Goal: Transaction & Acquisition: Purchase product/service

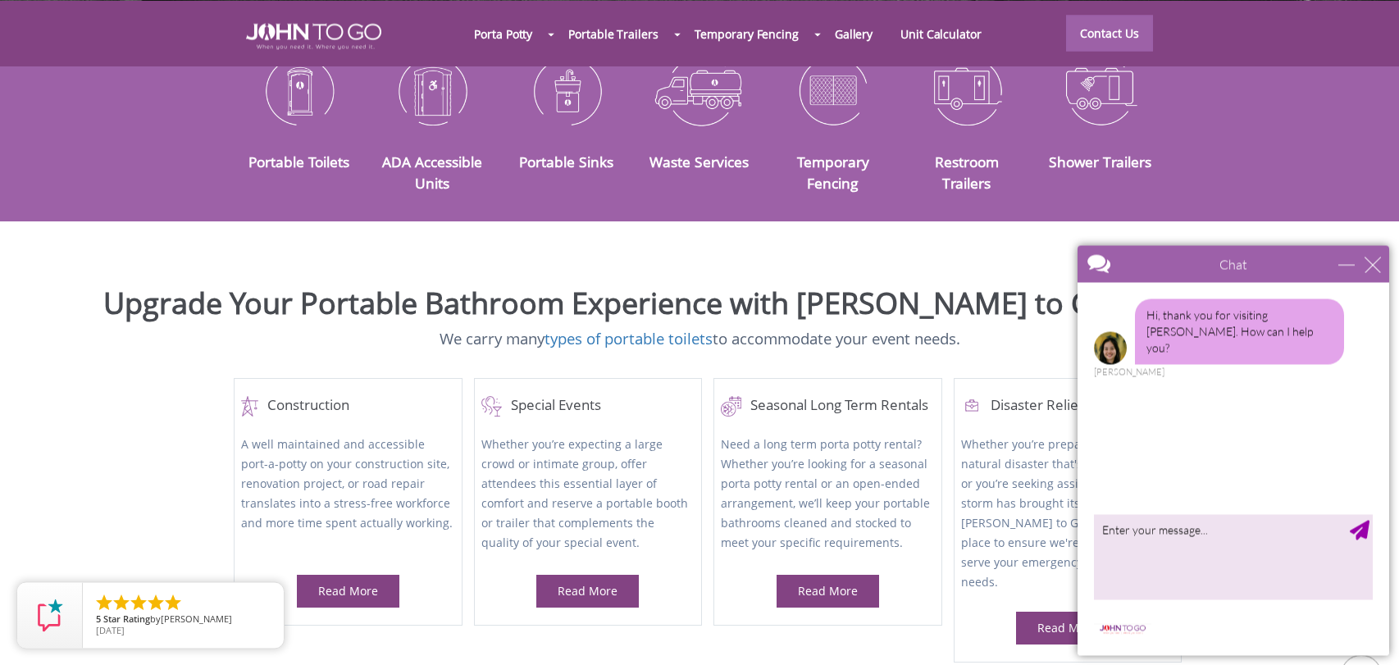
scroll to position [525, 0]
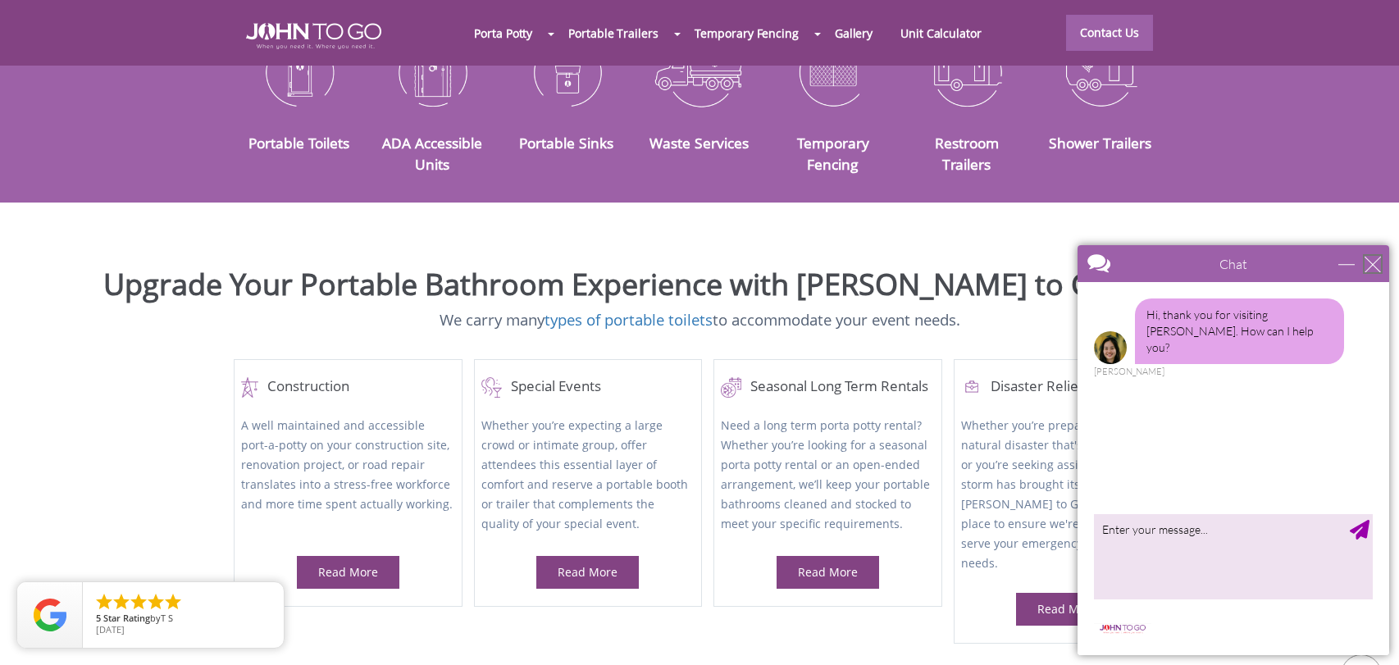
click at [1378, 263] on div "close" at bounding box center [1373, 264] width 16 height 16
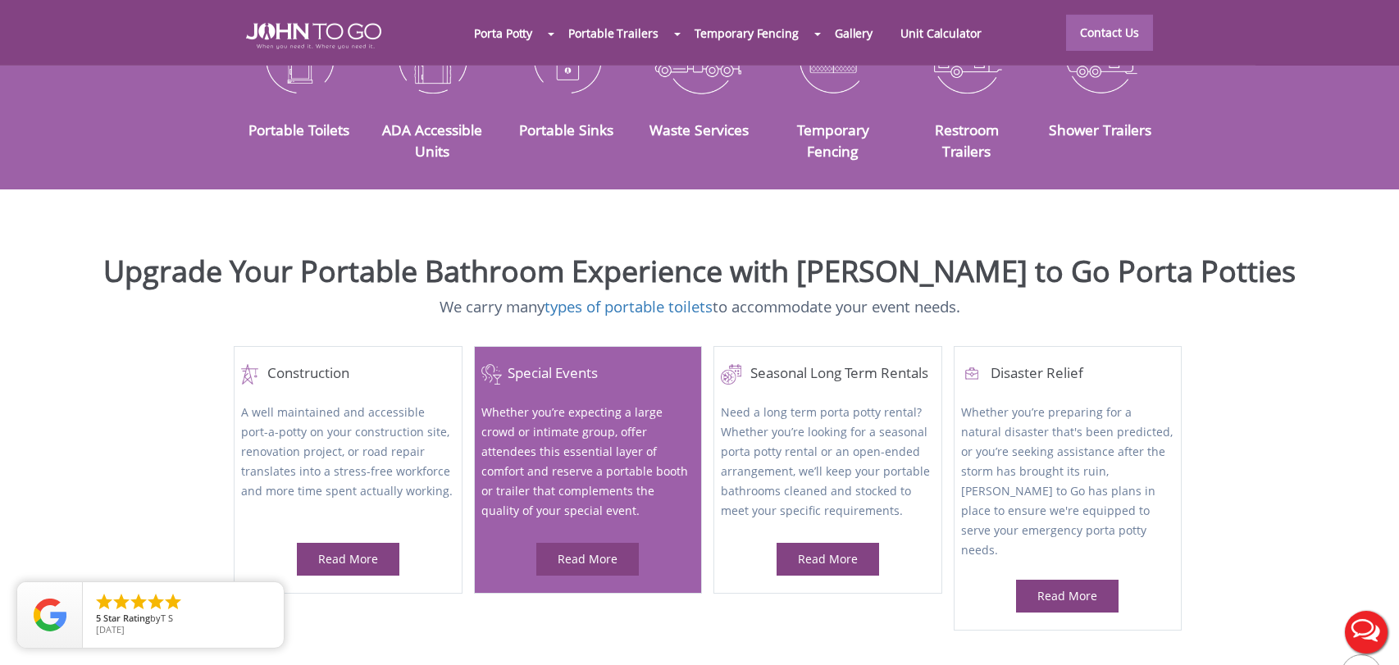
scroll to position [604, 0]
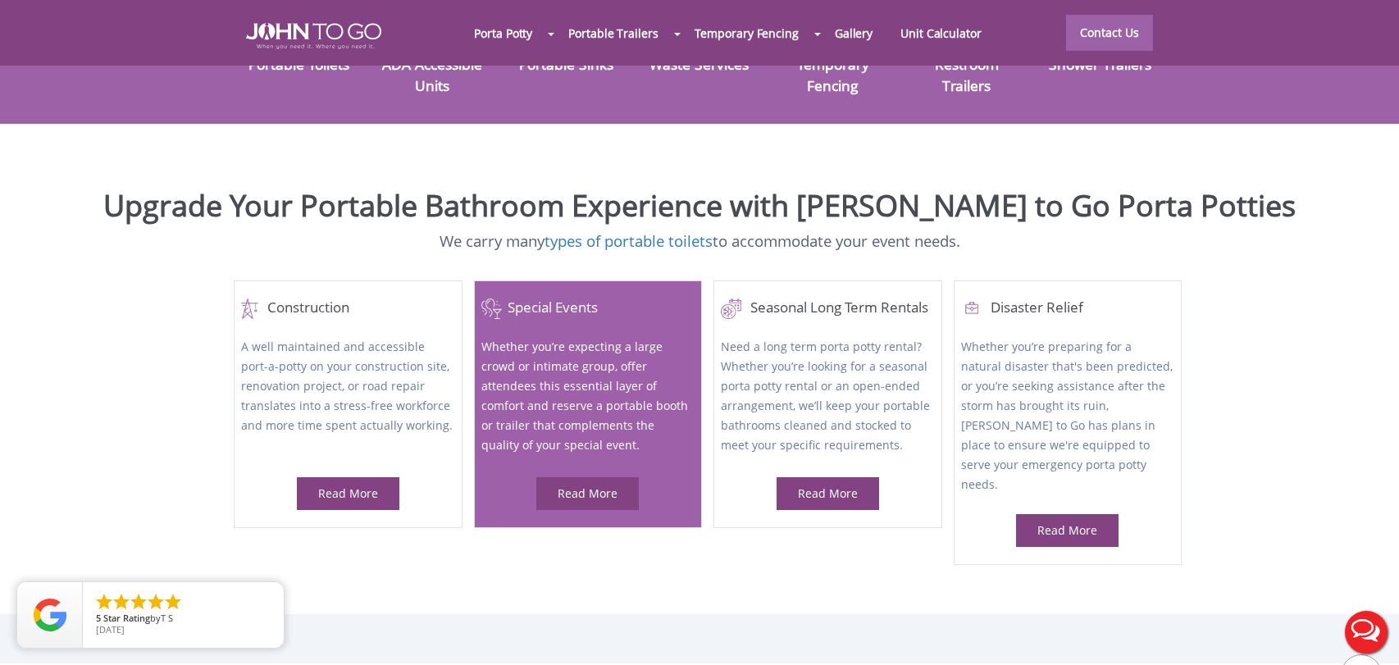
click at [651, 350] on p "Whether you’re expecting a large crowd or intimate group, offer attendees this …" at bounding box center [587, 397] width 213 height 121
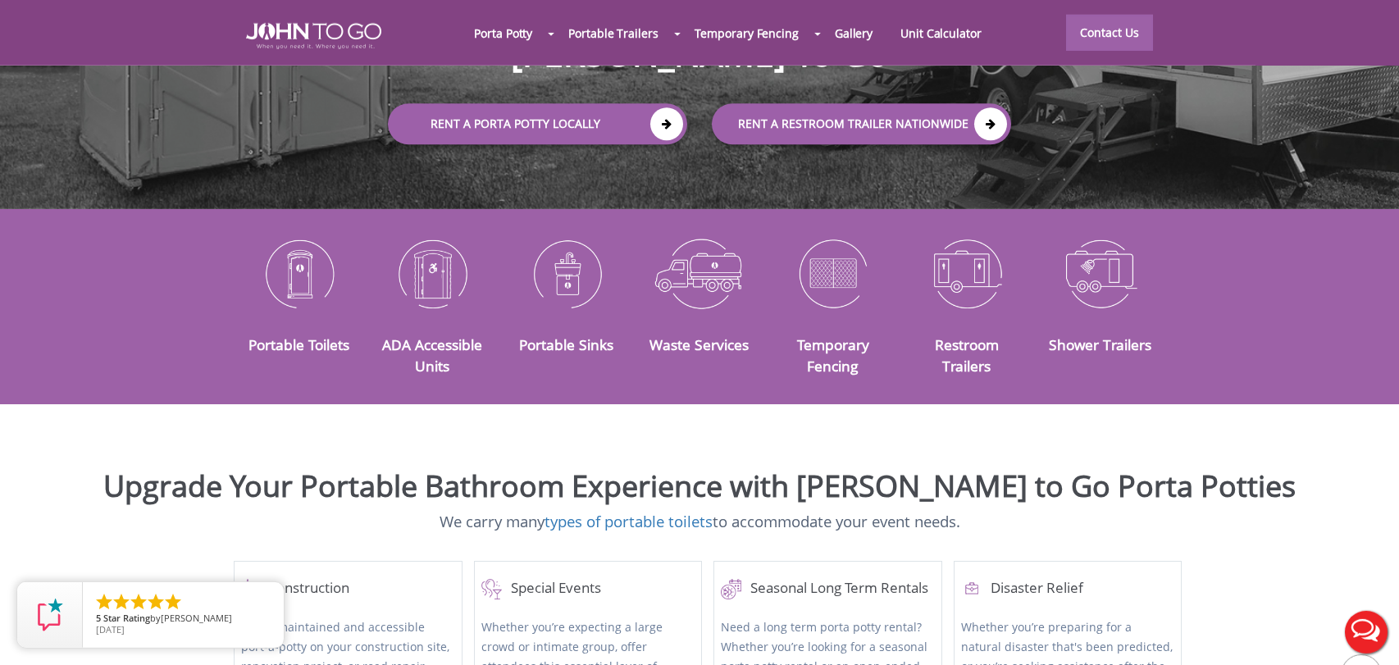
scroll to position [210, 0]
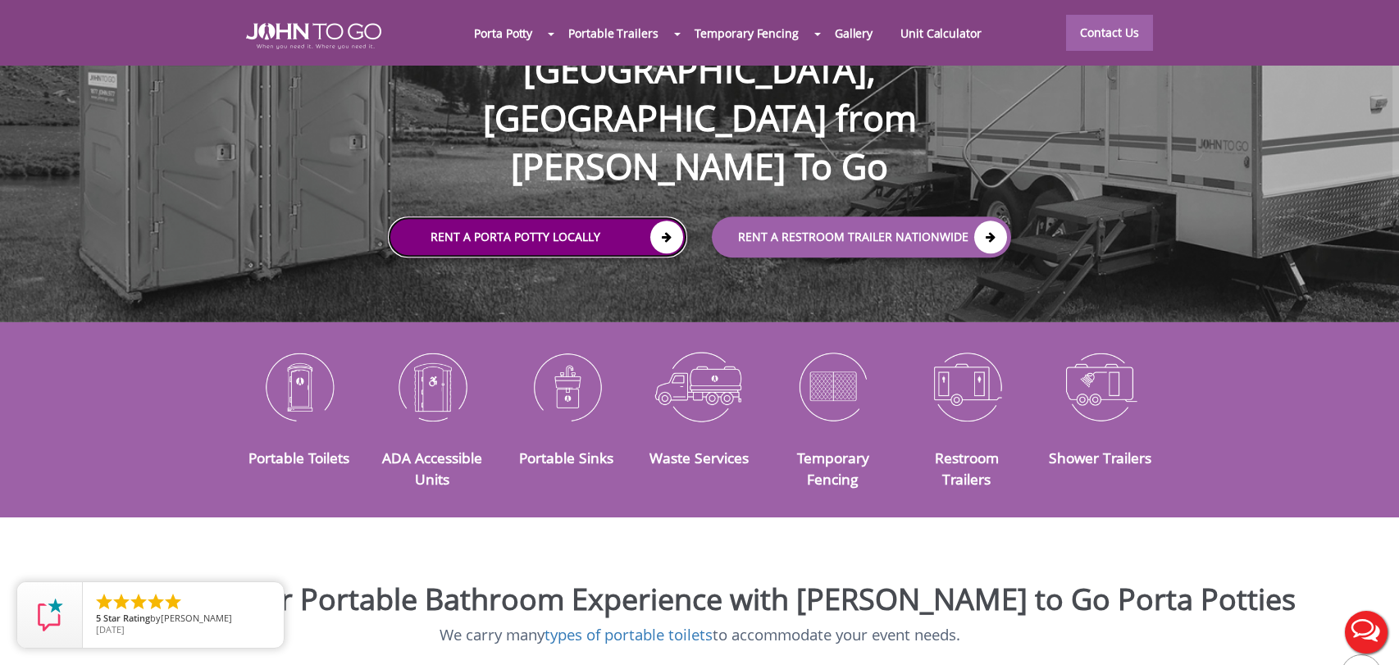
click at [623, 217] on link "Rent a Porta Potty Locally" at bounding box center [537, 237] width 299 height 41
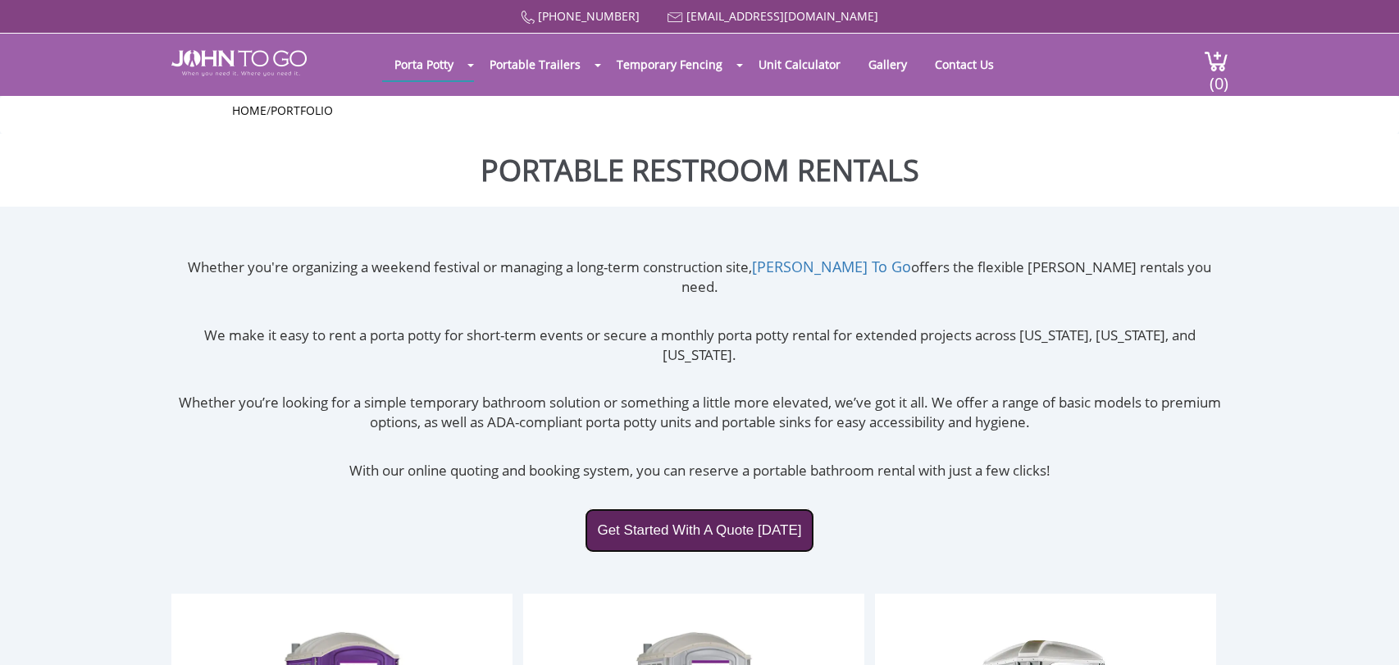
drag, startPoint x: 0, startPoint y: 0, endPoint x: 730, endPoint y: 490, distance: 879.3
click at [730, 508] on link "Get Started With A Quote Today" at bounding box center [699, 530] width 229 height 44
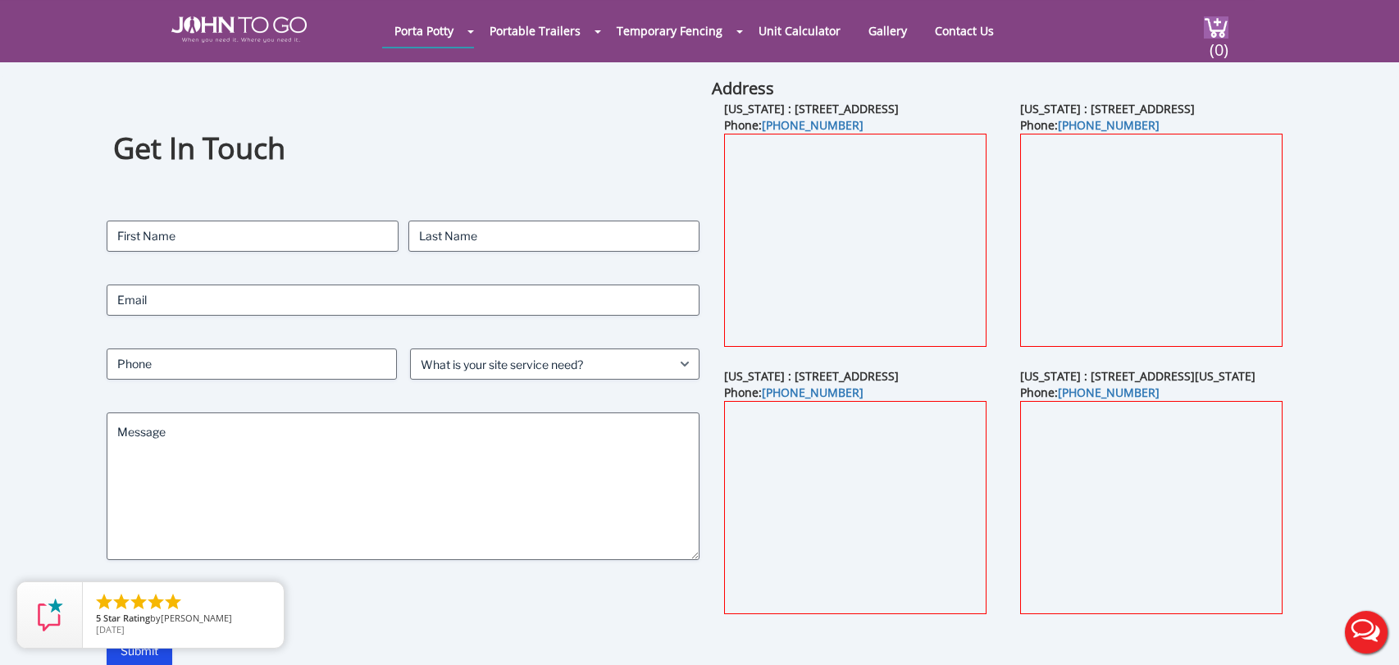
scroll to position [79, 0]
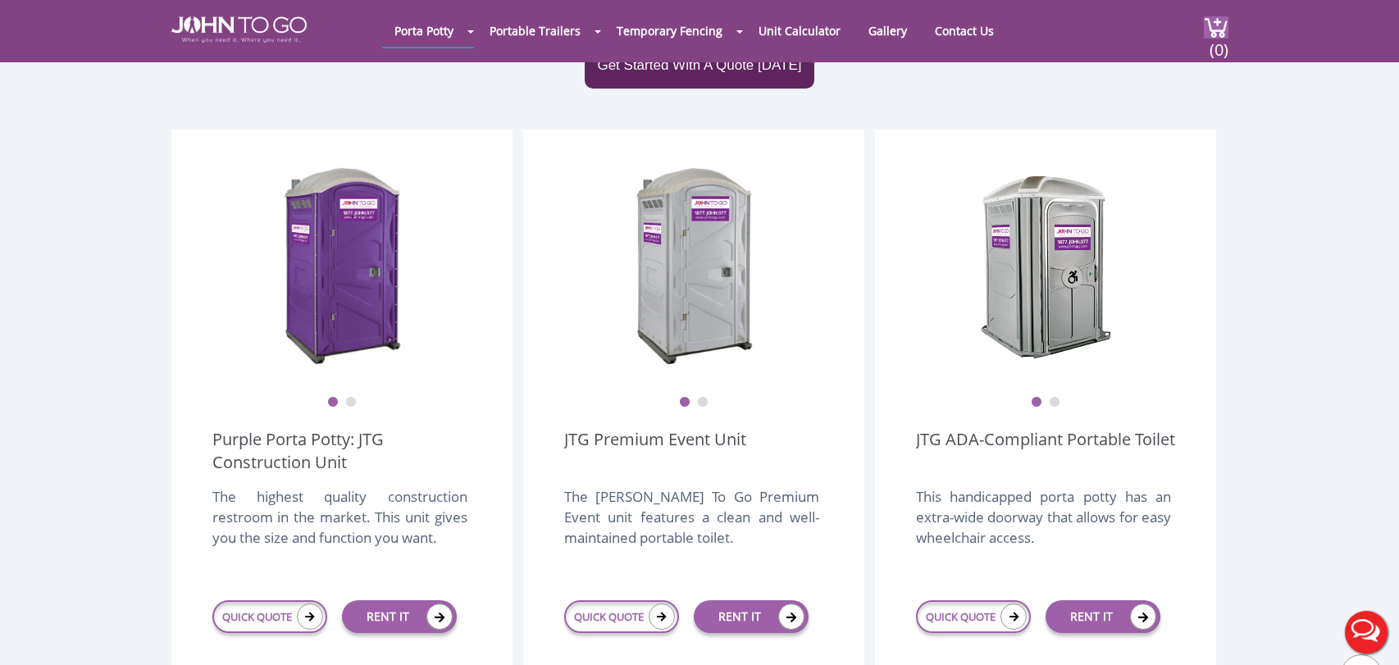
scroll to position [407, 0]
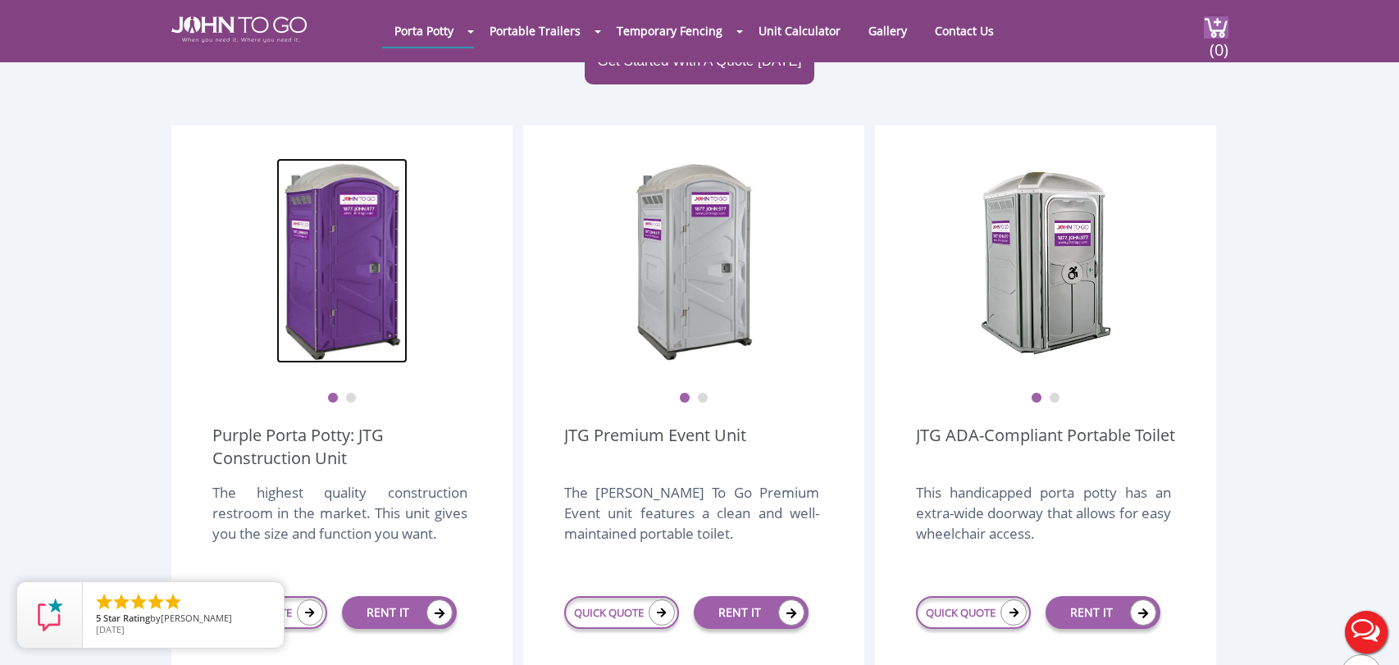
click at [364, 285] on img at bounding box center [341, 260] width 131 height 205
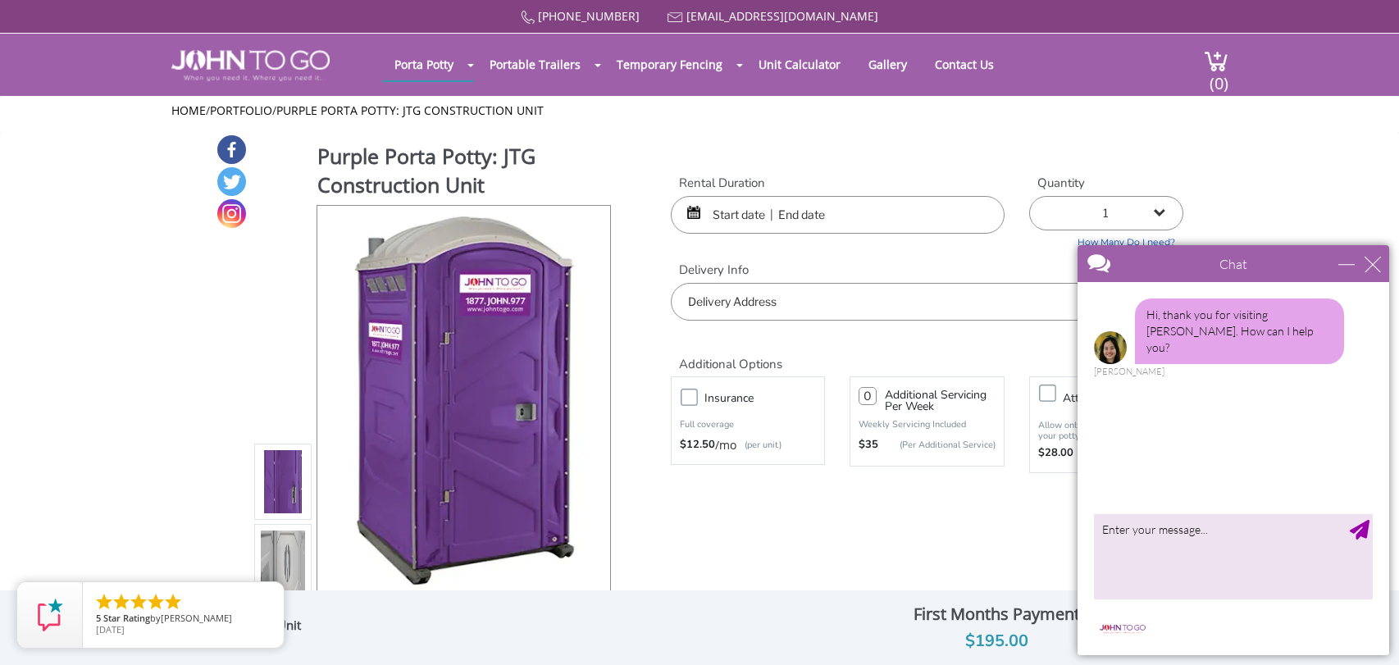
click at [795, 212] on input "text" at bounding box center [838, 215] width 334 height 38
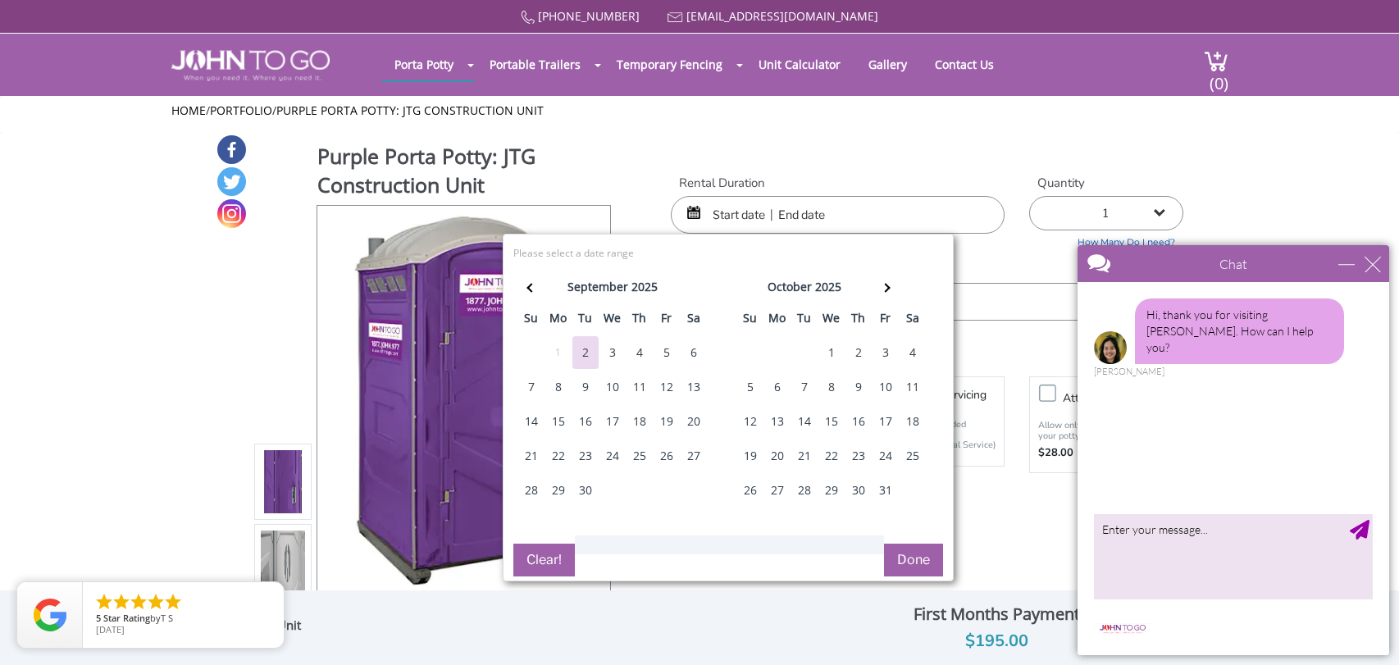
click at [697, 349] on div "6" at bounding box center [694, 352] width 26 height 33
click at [673, 348] on div "5" at bounding box center [667, 352] width 26 height 33
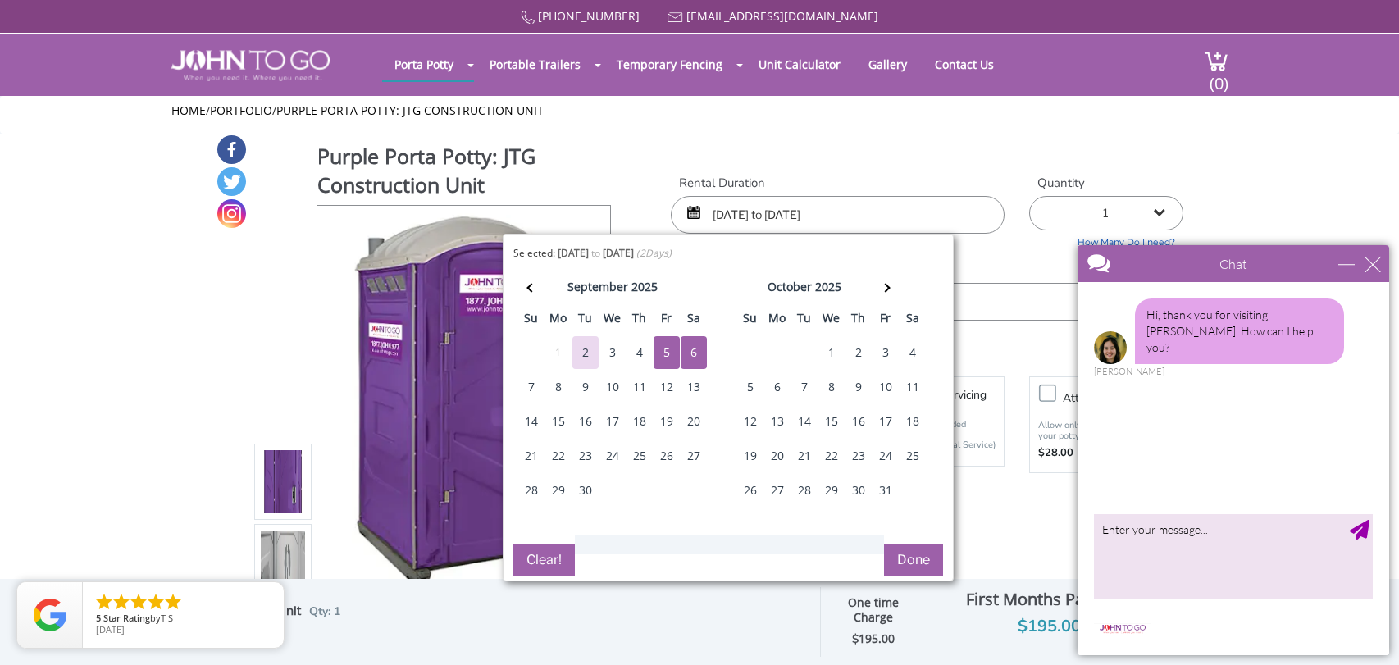
click at [586, 349] on div "2" at bounding box center [585, 352] width 26 height 33
click at [665, 353] on div "5" at bounding box center [667, 352] width 26 height 33
click at [593, 359] on div "2" at bounding box center [585, 352] width 26 height 33
click at [577, 355] on div "2" at bounding box center [585, 352] width 26 height 33
type input "09/02/2025 to 09/02/2025"
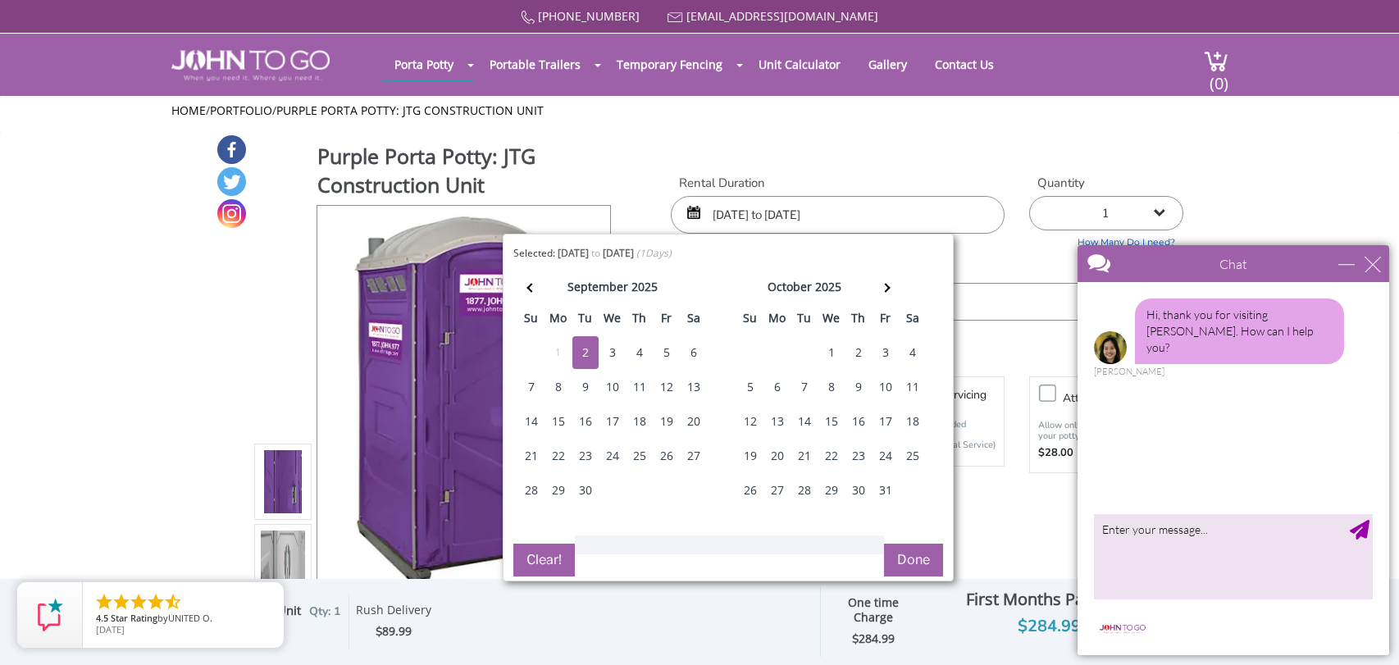
click at [554, 561] on button "Clear!" at bounding box center [544, 560] width 62 height 33
click at [669, 356] on div "5" at bounding box center [667, 352] width 26 height 33
click at [697, 350] on div "6" at bounding box center [694, 352] width 26 height 33
click at [696, 363] on div "6" at bounding box center [694, 352] width 26 height 33
click at [696, 354] on div "6" at bounding box center [694, 352] width 26 height 33
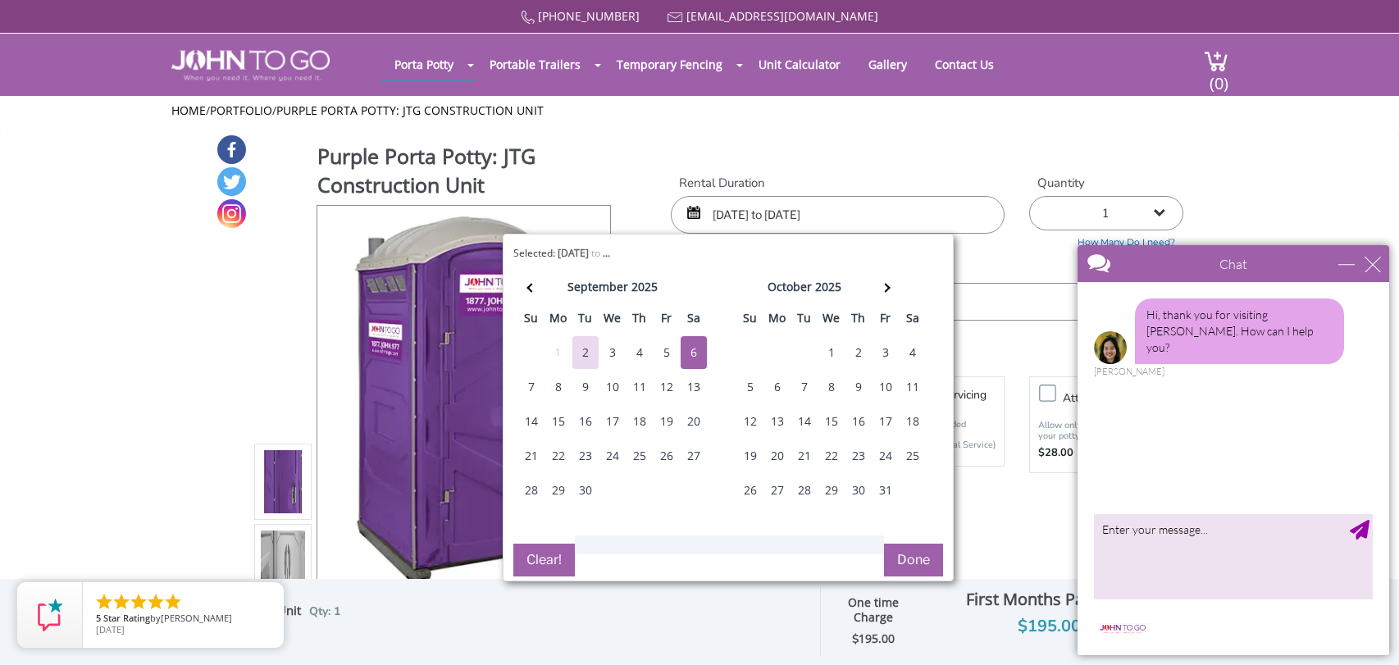
type input "09/06/2025 to 09/06/2025"
click at [919, 563] on button "Done" at bounding box center [913, 560] width 59 height 33
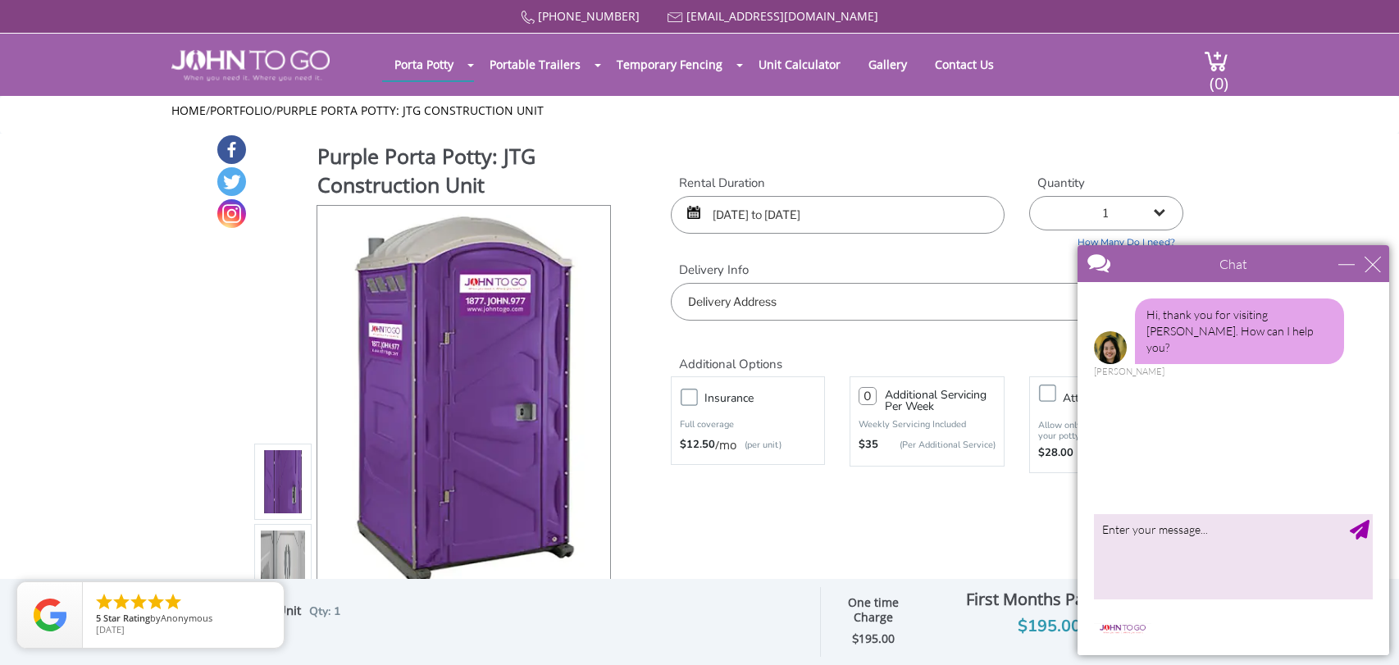
click at [756, 317] on input "text" at bounding box center [927, 302] width 513 height 38
drag, startPoint x: 1375, startPoint y: 276, endPoint x: 2287, endPoint y: 513, distance: 942.5
click at [1375, 276] on div "Chat" at bounding box center [1234, 263] width 312 height 37
click at [789, 301] on input "141 Gould Avenue, Caldwell, NJ, USA" at bounding box center [927, 302] width 513 height 38
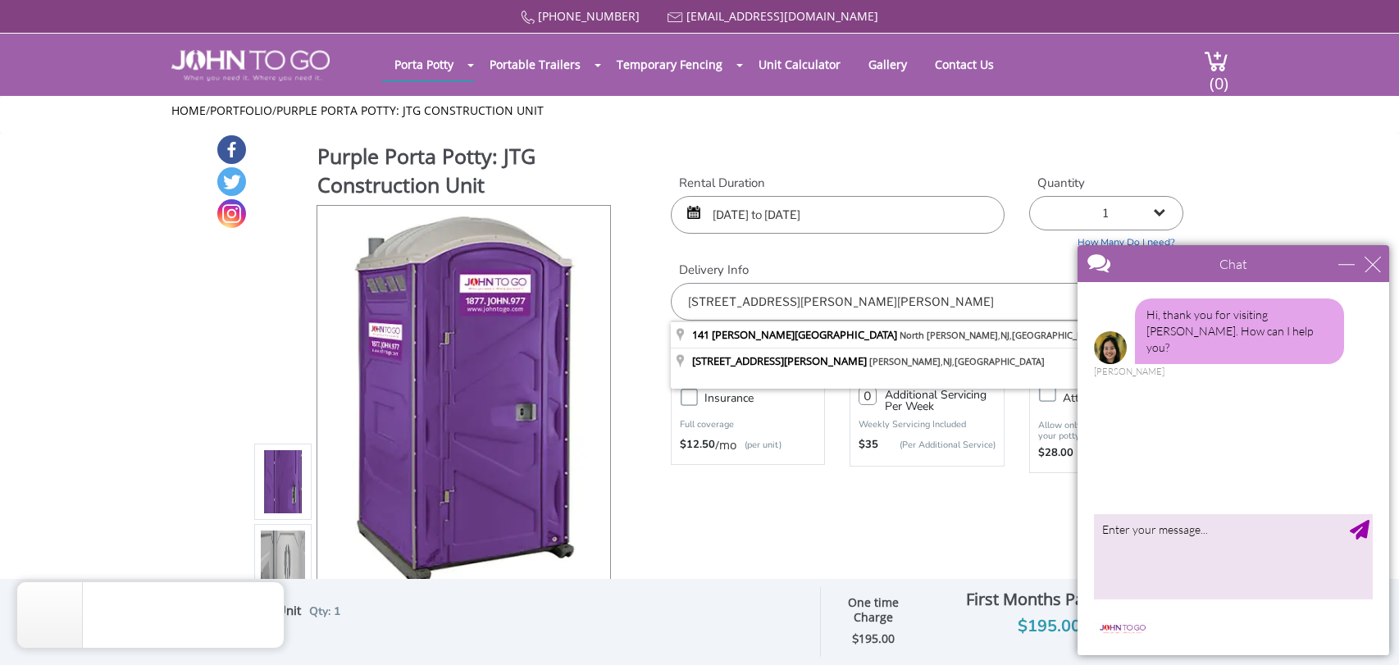
type input "[STREET_ADDRESS][PERSON_NAME][PERSON_NAME]"
click at [1382, 273] on div "Chat" at bounding box center [1234, 263] width 312 height 37
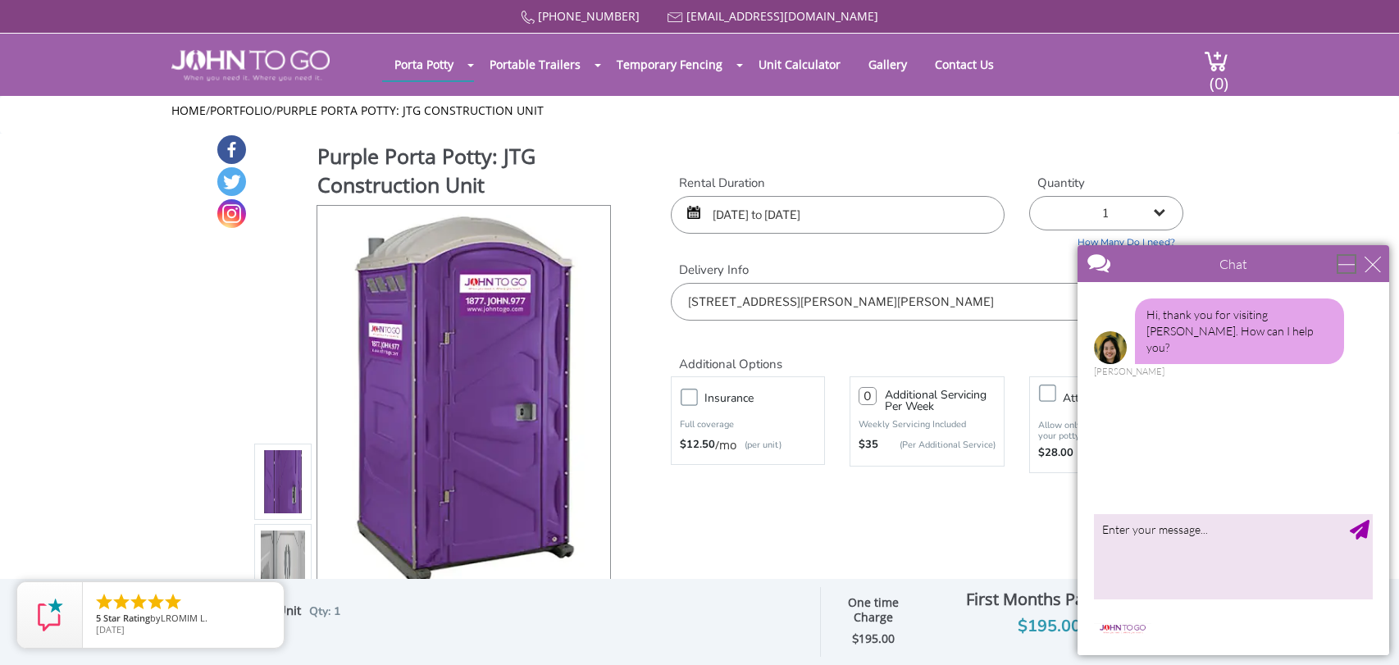
click at [1342, 263] on div "minimize" at bounding box center [1346, 264] width 16 height 16
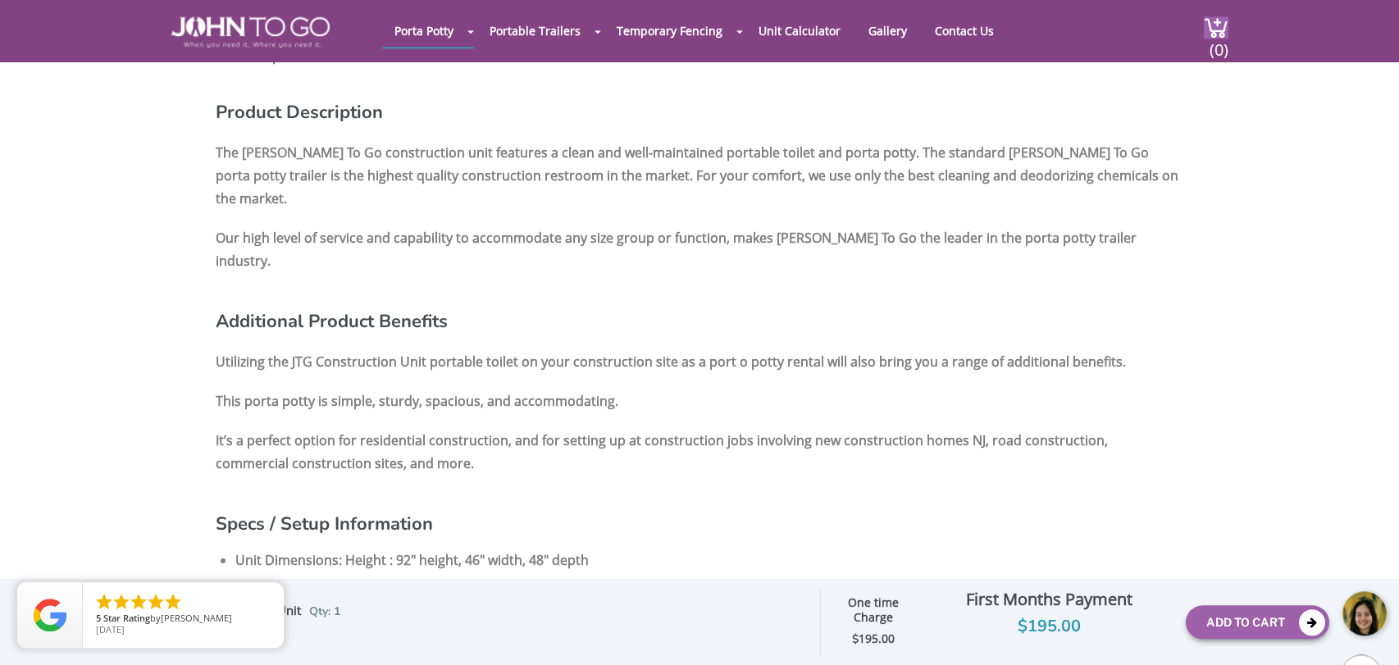
scroll to position [1194, 0]
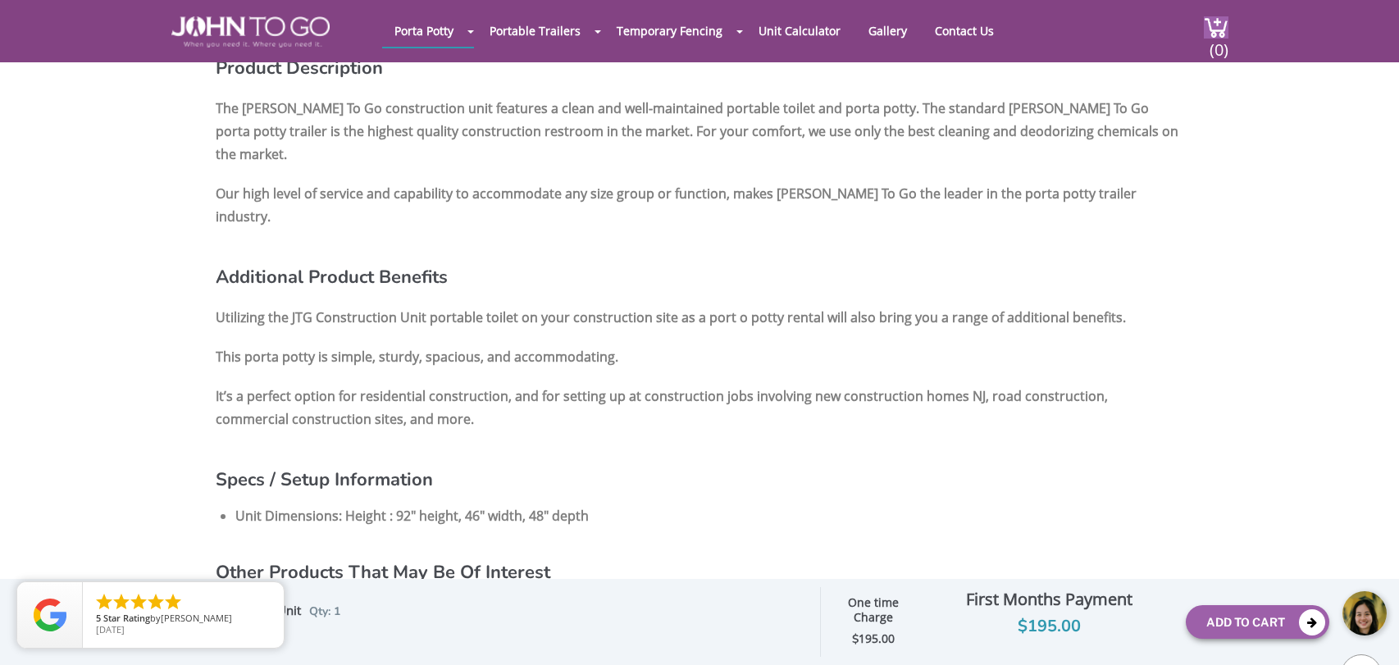
click html
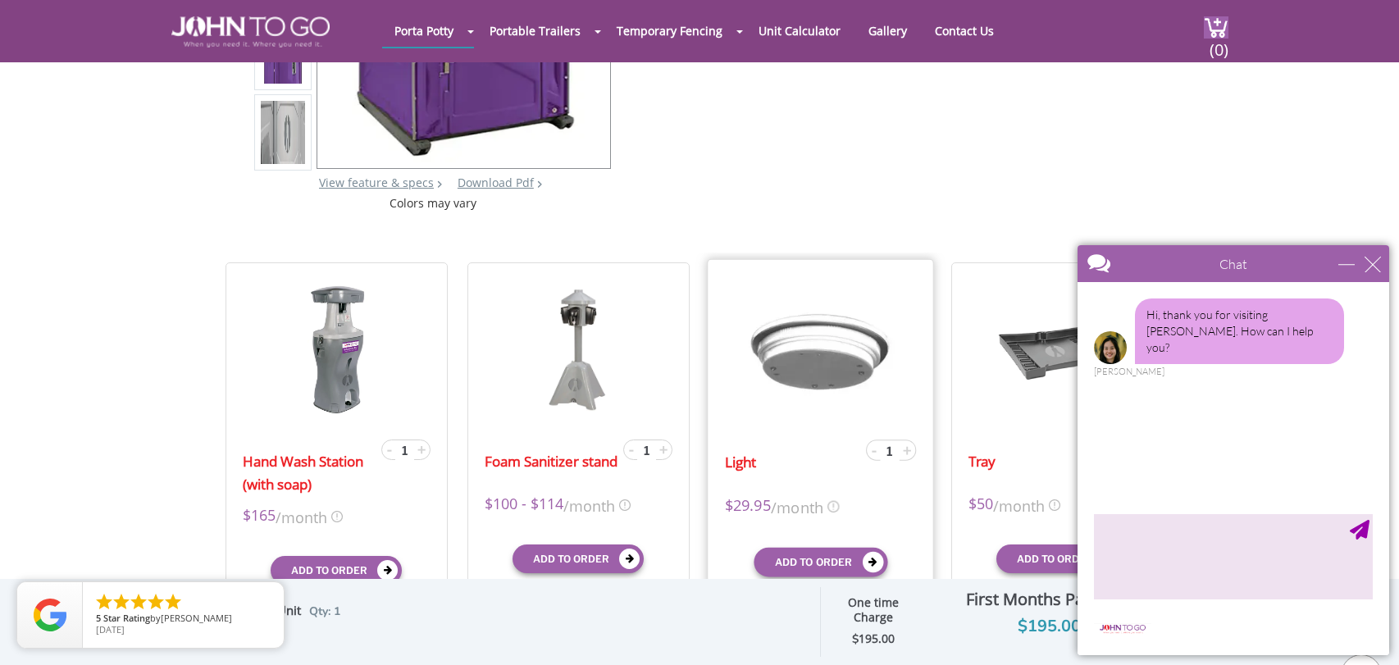
scroll to position [0, 0]
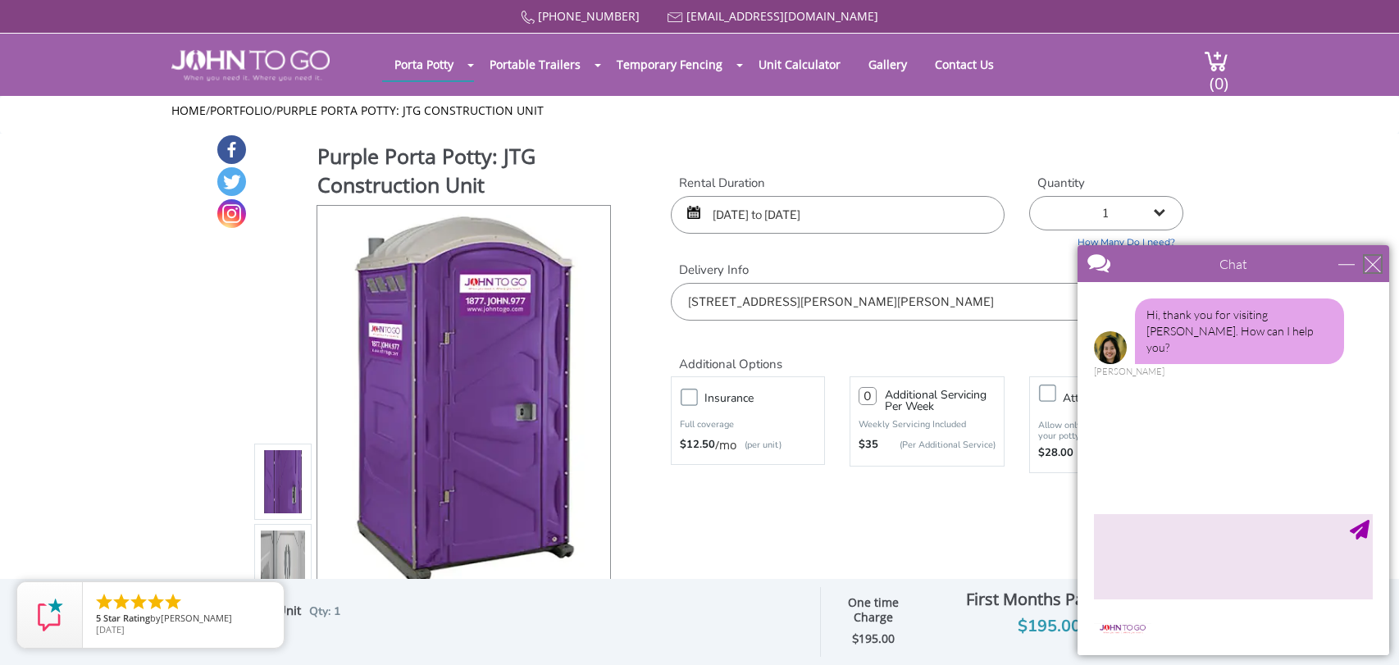
click at [1374, 270] on div "close" at bounding box center [1373, 264] width 16 height 16
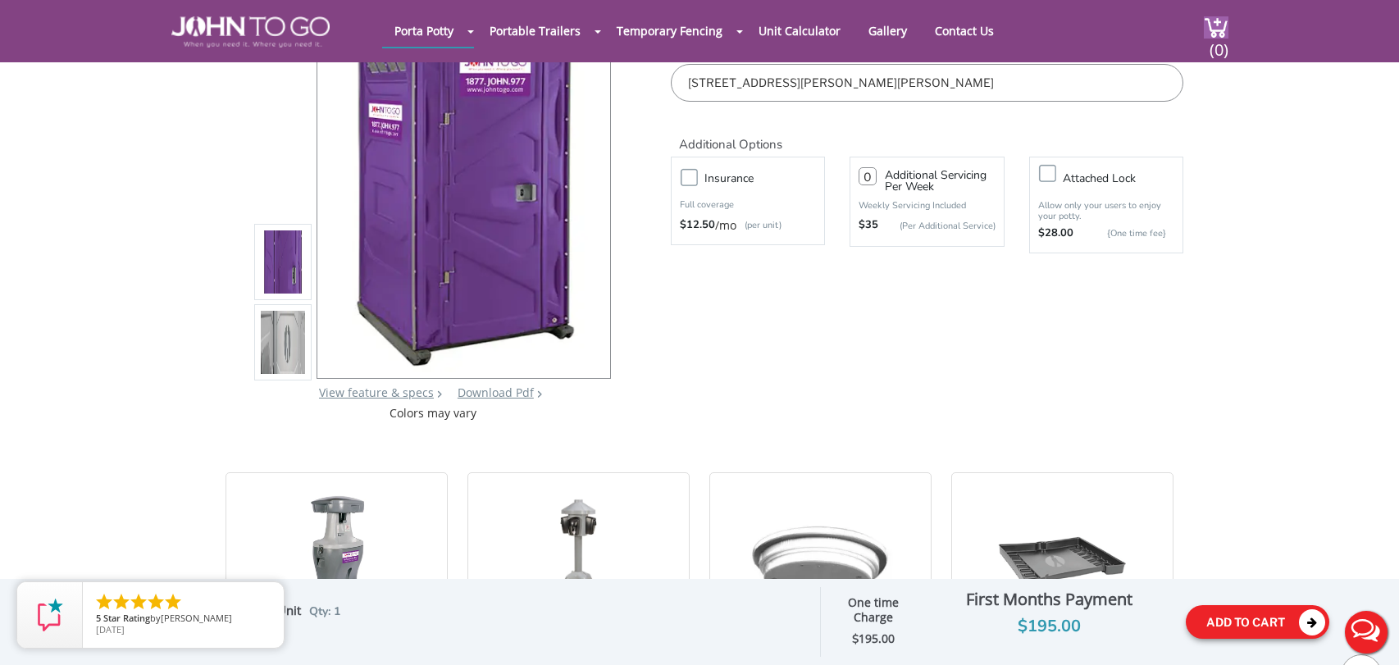
click at [1229, 623] on button "Add To Cart" at bounding box center [1258, 622] width 144 height 34
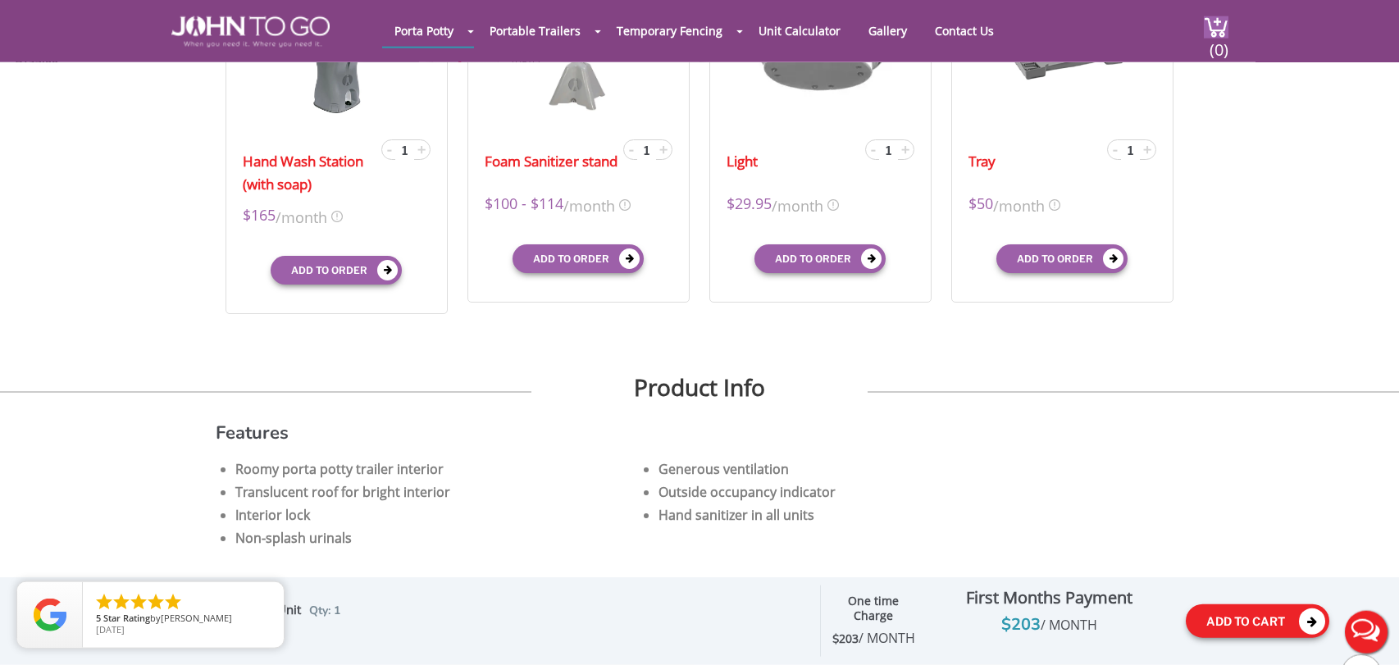
scroll to position [932, 0]
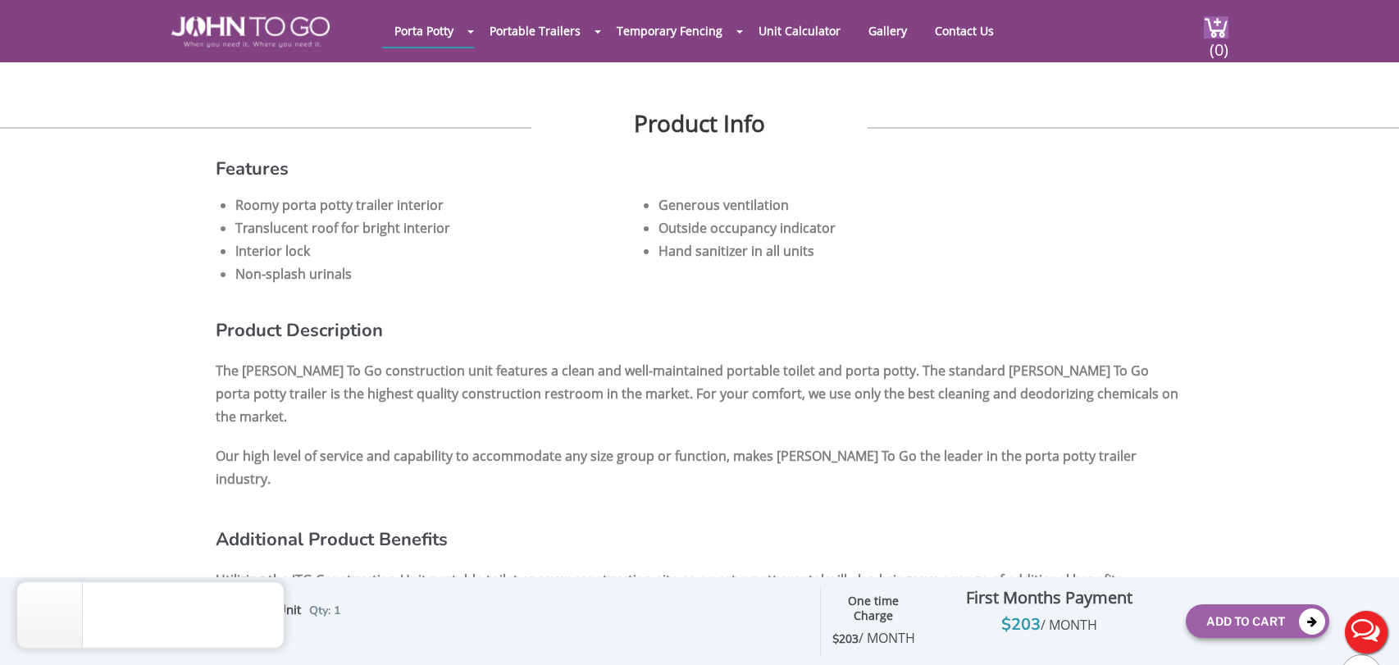
click at [1232, 46] on header "Porta Potty Portable Toilets ADA Accessible Units Portable Sinks Waste Services…" at bounding box center [699, 31] width 1399 height 62
click at [1224, 47] on span "(0)" at bounding box center [1219, 42] width 20 height 35
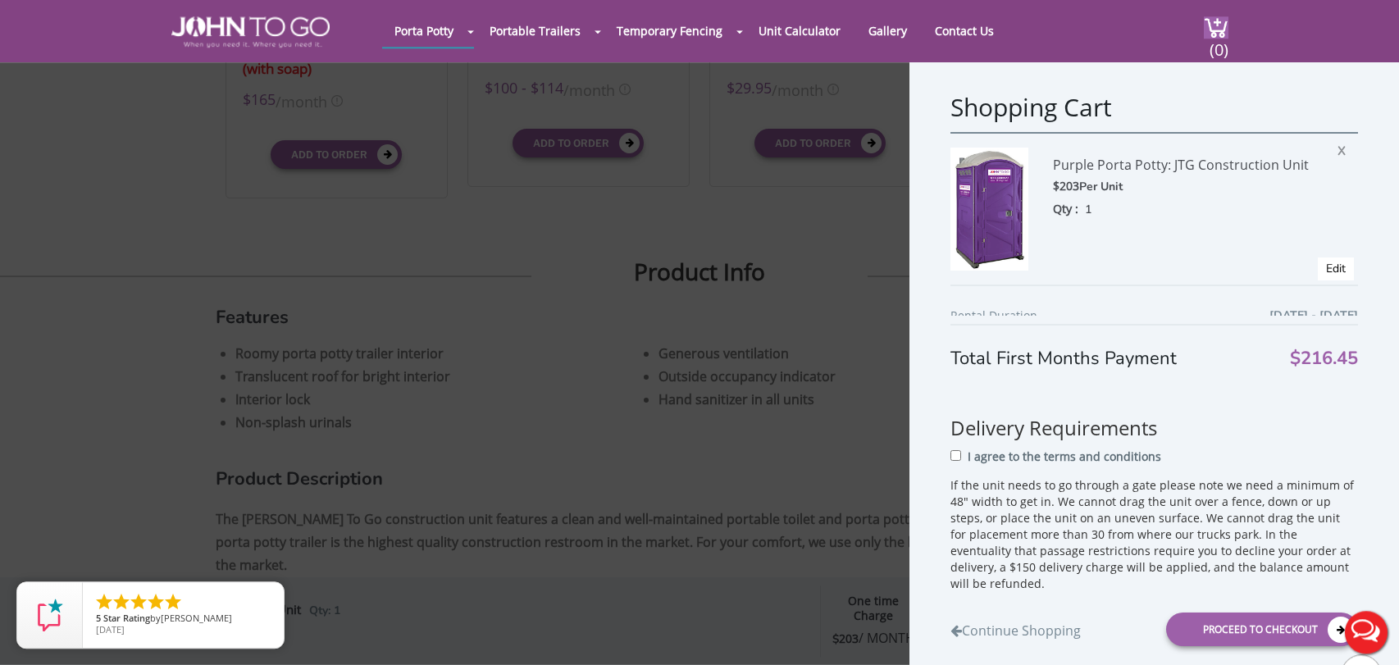
scroll to position [837, 0]
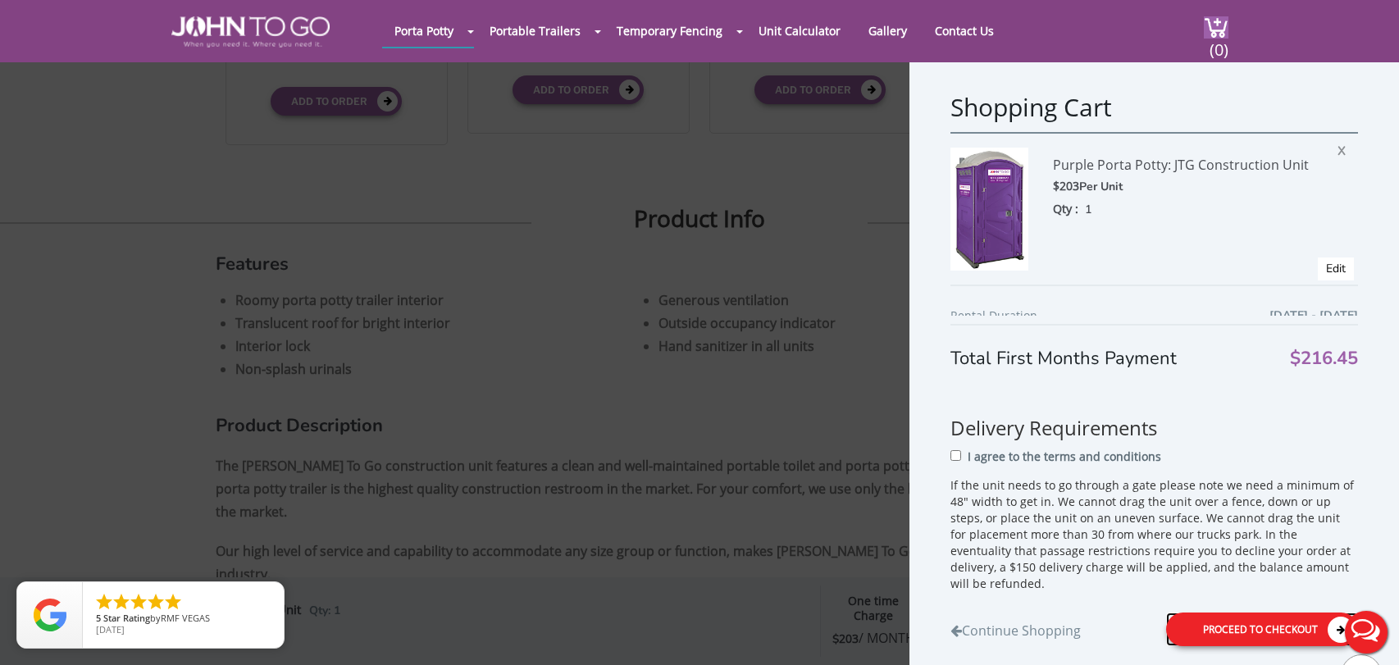
click at [1226, 627] on div "Proceed to Checkout" at bounding box center [1262, 630] width 192 height 34
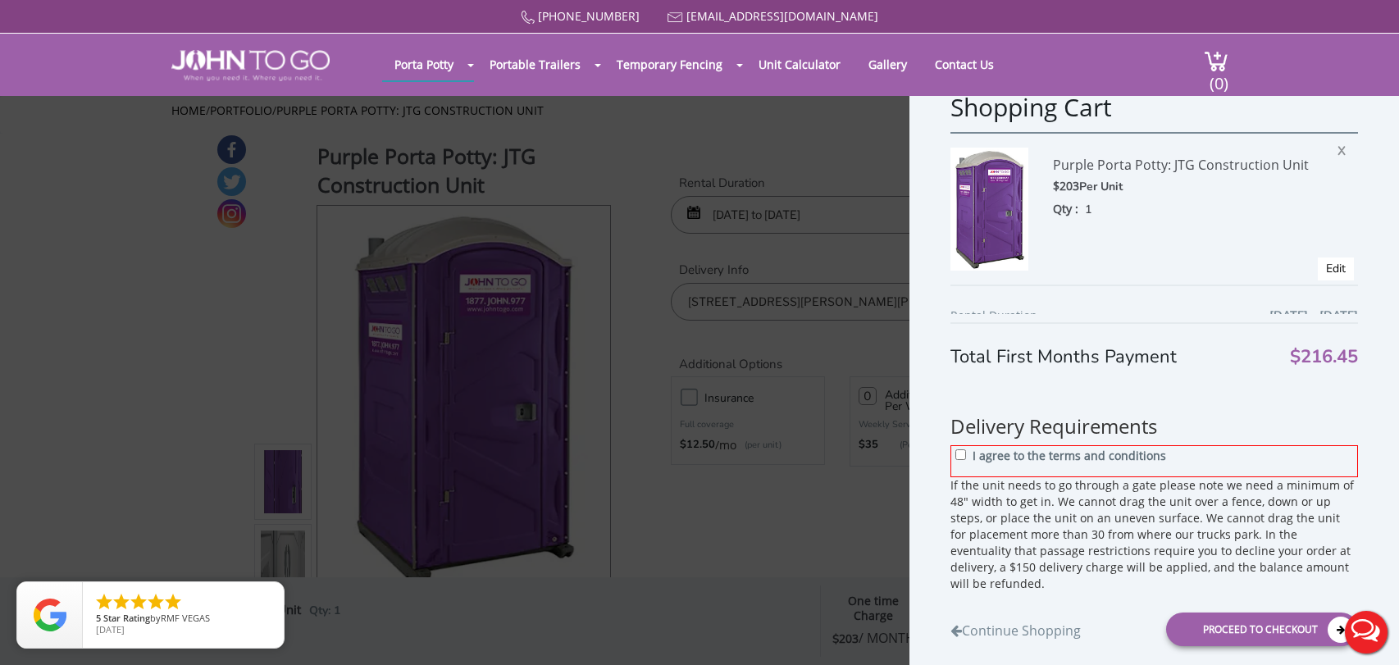
click at [973, 461] on div "I agree to the terms and conditions" at bounding box center [1154, 461] width 408 height 32
click at [966, 459] on input "I agree to the terms and conditions" at bounding box center [960, 454] width 11 height 11
checkbox input "true"
click at [1206, 631] on div "Proceed to Checkout" at bounding box center [1262, 630] width 192 height 34
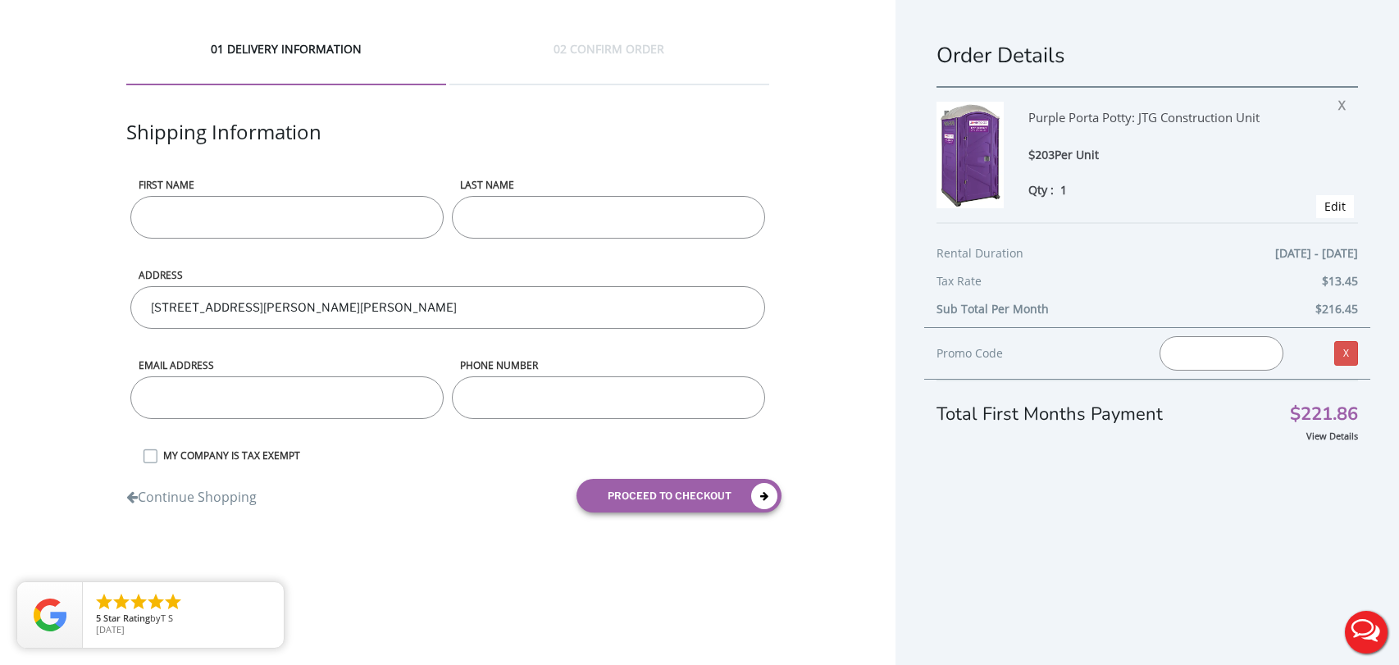
click at [251, 221] on input "First name" at bounding box center [286, 217] width 313 height 43
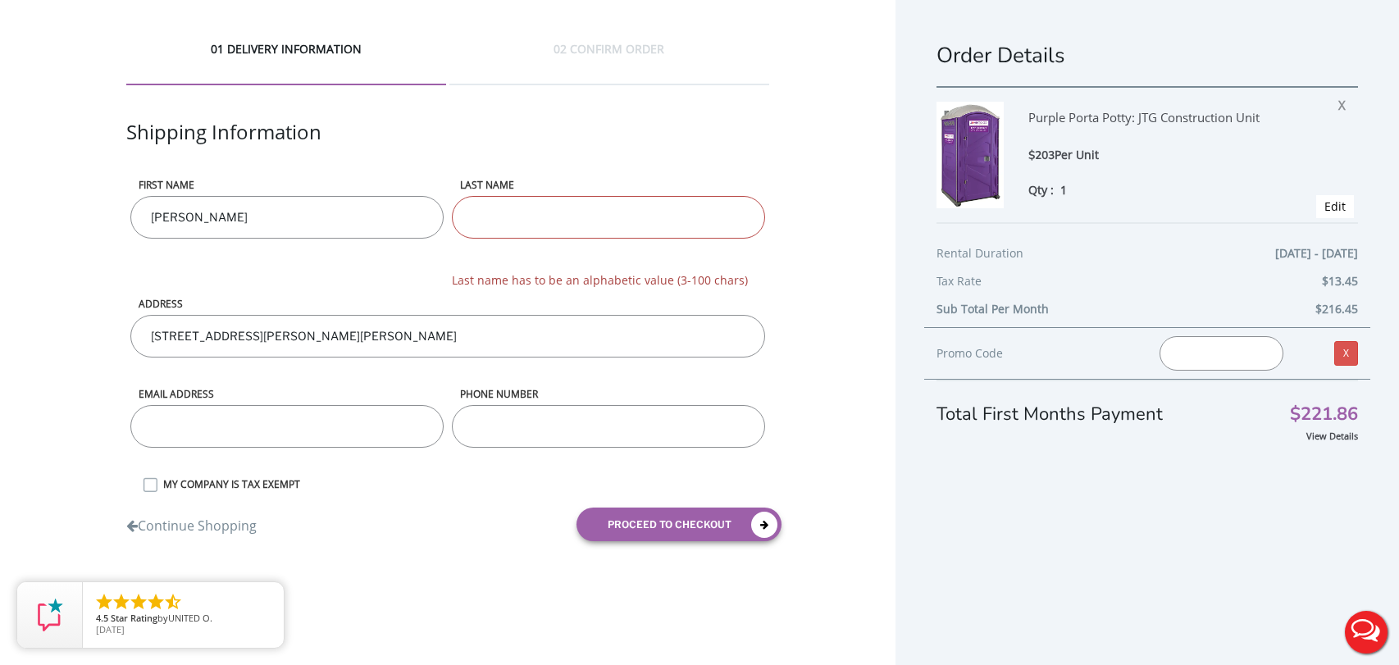
type input "[PERSON_NAME]"
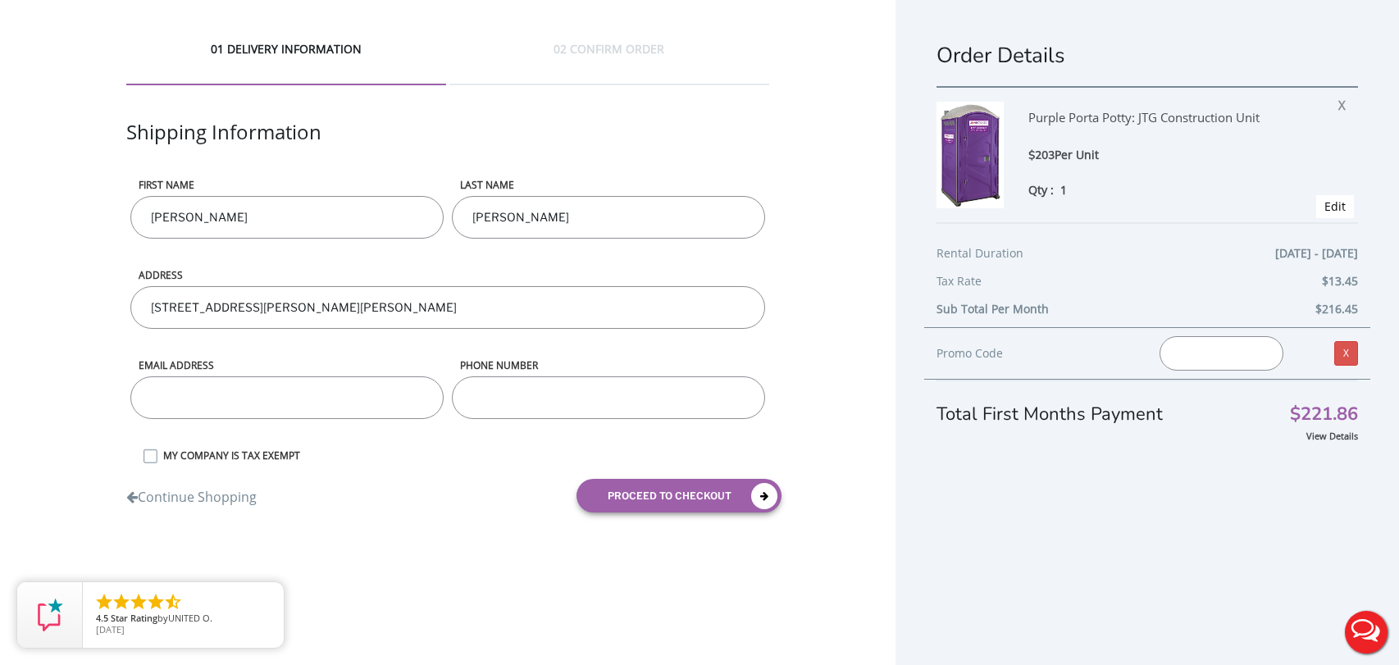
type input "[PERSON_NAME]"
type input "[PERSON_NAME][EMAIL_ADDRESS][PERSON_NAME][DOMAIN_NAME]"
type input "2157385860"
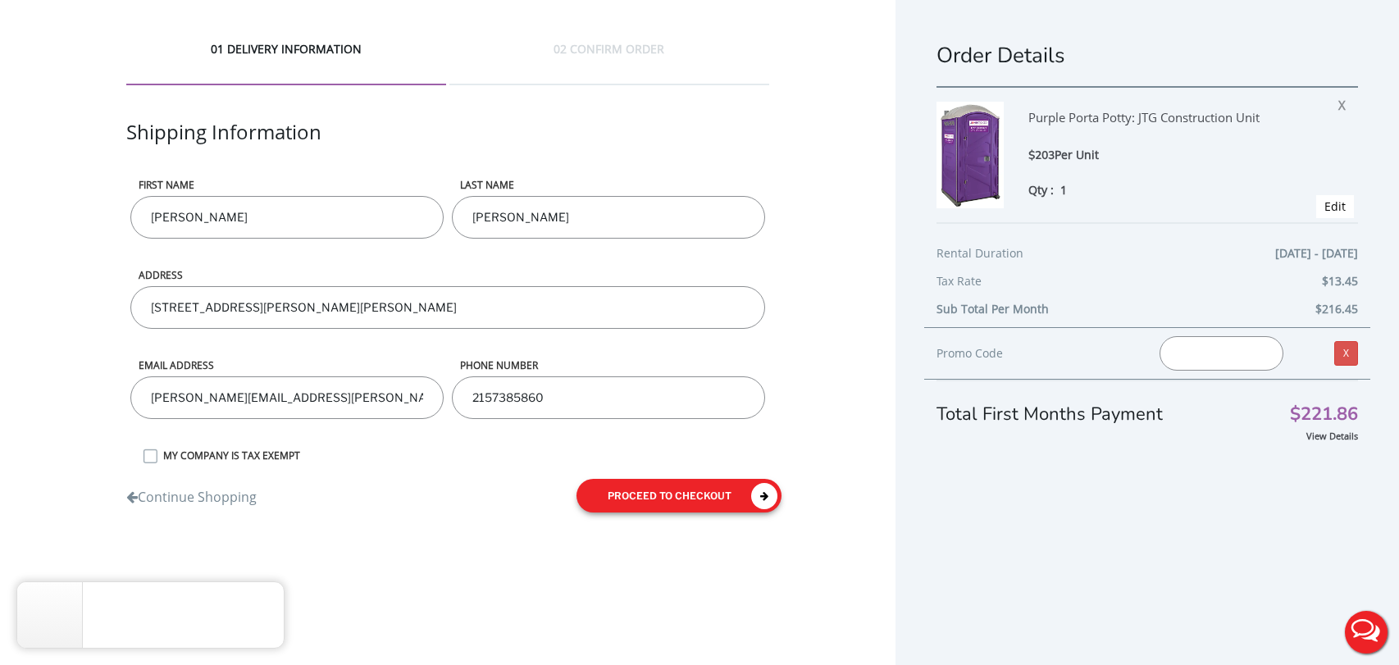
click at [640, 505] on button "proceed to checkout" at bounding box center [679, 496] width 205 height 34
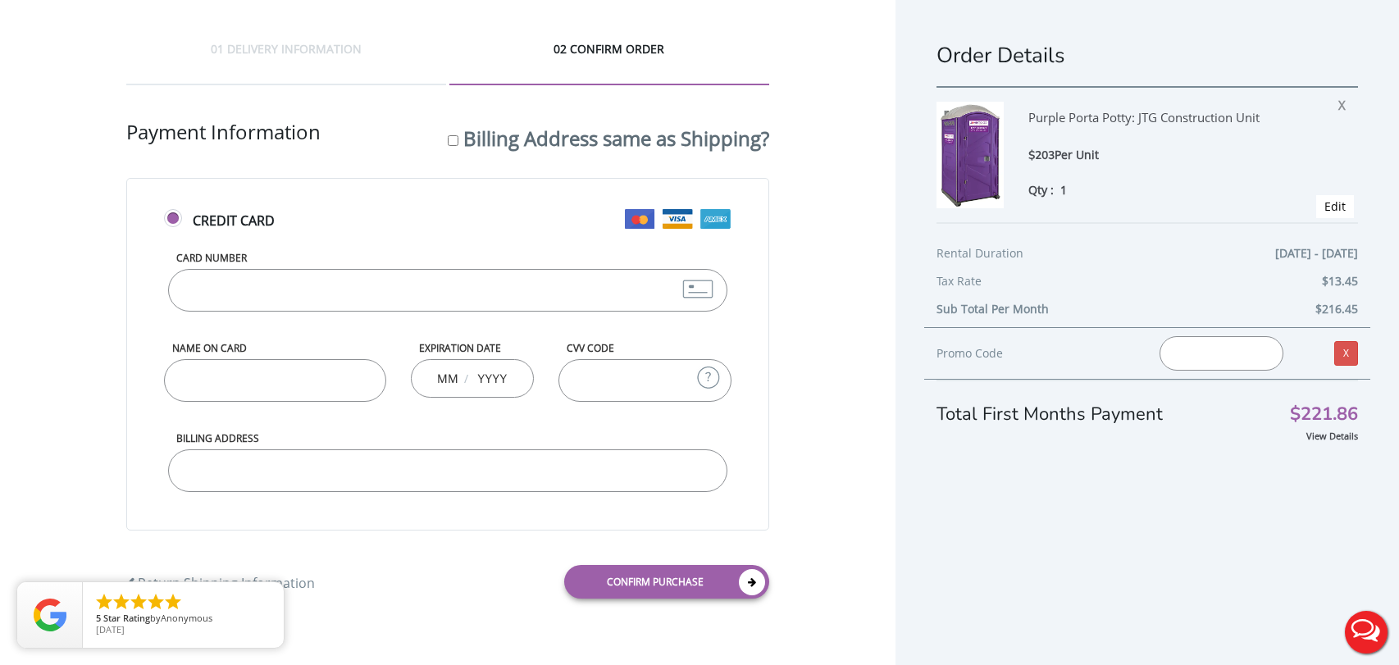
click at [258, 287] on input "Card Number" at bounding box center [448, 290] width 560 height 43
type input "[CREDIT_CARD_NUMBER]"
type input "[PERSON_NAME]"
type input "11"
type input "2026"
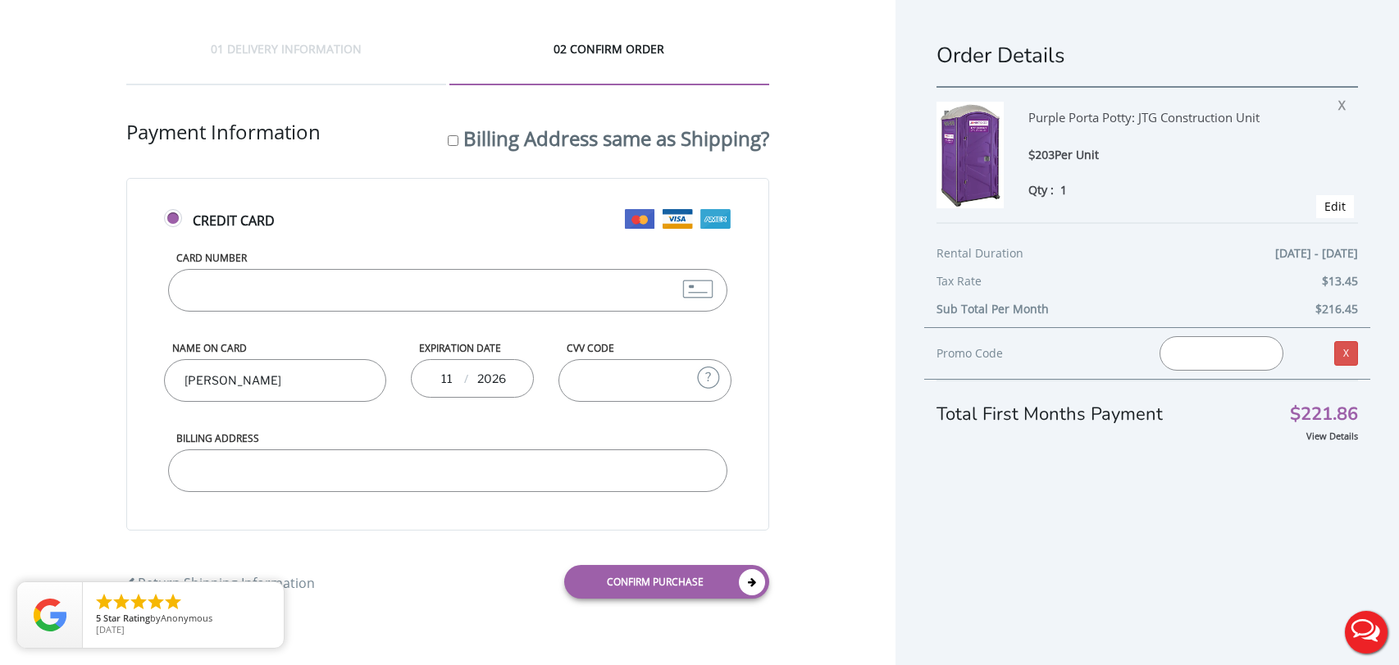
click at [591, 395] on input "CVV Code" at bounding box center [644, 380] width 173 height 43
type input "559"
click at [497, 458] on input "Billing Address" at bounding box center [448, 470] width 560 height 43
type input "1"
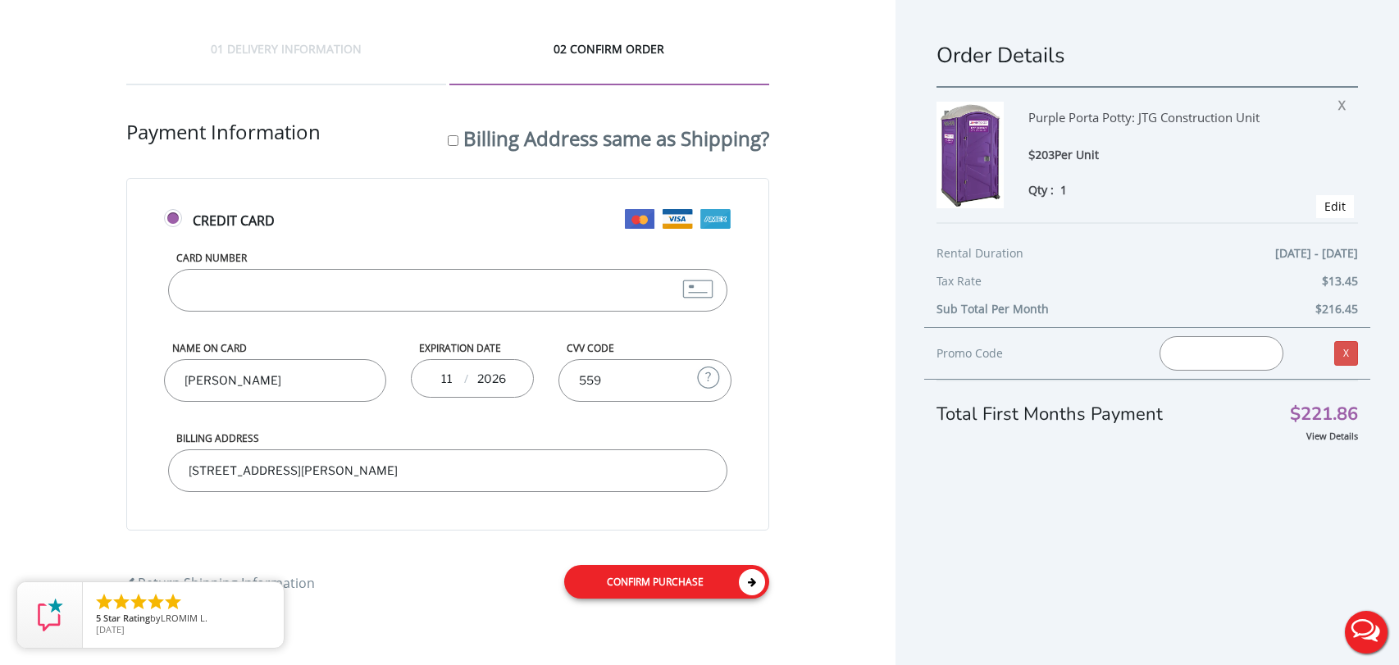
type input "[STREET_ADDRESS][PERSON_NAME]"
click at [673, 590] on link "Confirm purchase" at bounding box center [666, 582] width 205 height 34
